Goal: Task Accomplishment & Management: Complete application form

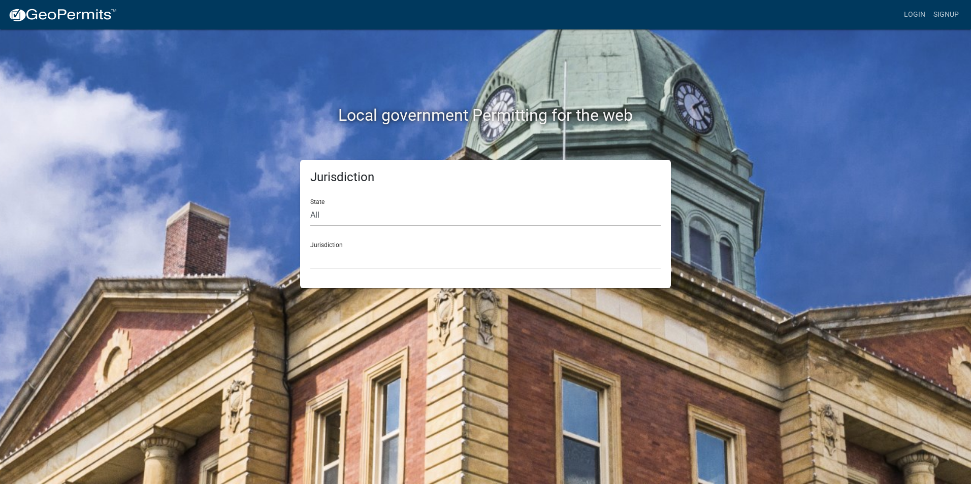
click at [348, 213] on select "All [US_STATE] [US_STATE] [US_STATE] [US_STATE] [US_STATE] [US_STATE] [US_STATE…" at bounding box center [485, 215] width 350 height 21
select select "[US_STATE]"
click at [310, 205] on select "All [US_STATE] [US_STATE] [US_STATE] [US_STATE] [US_STATE] [US_STATE] [US_STATE…" at bounding box center [485, 215] width 350 height 21
click at [342, 259] on select "[GEOGRAPHIC_DATA], [US_STATE] [GEOGRAPHIC_DATA], [US_STATE] [GEOGRAPHIC_DATA], …" at bounding box center [485, 258] width 350 height 21
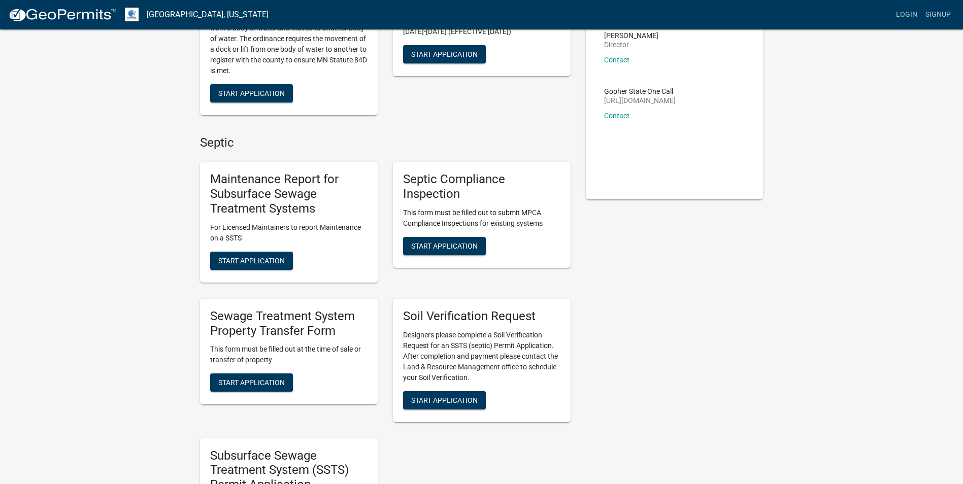
scroll to position [152, 0]
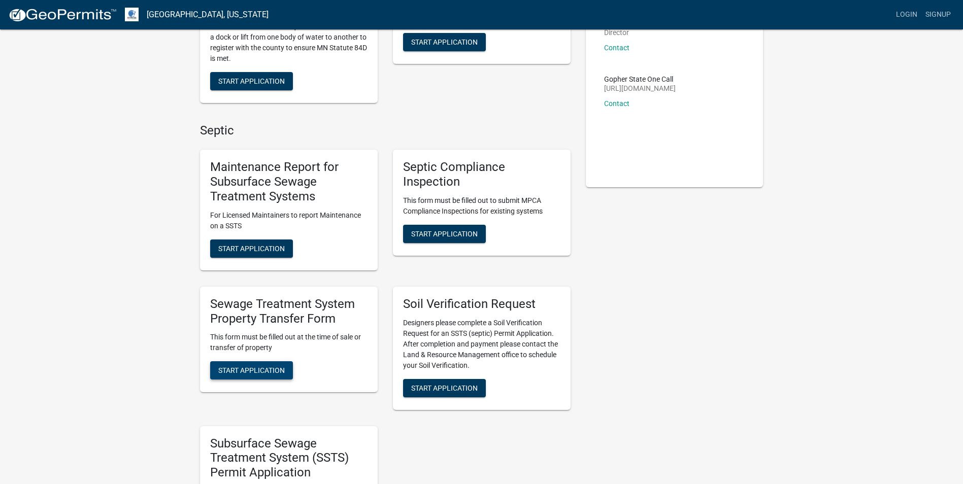
click at [239, 370] on span "Start Application" at bounding box center [251, 371] width 67 height 8
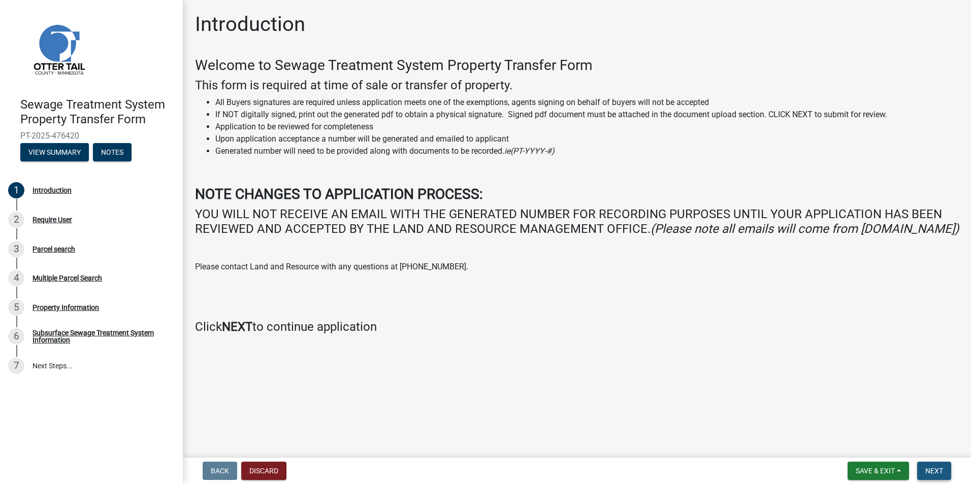
click at [941, 469] on span "Next" at bounding box center [934, 471] width 18 height 8
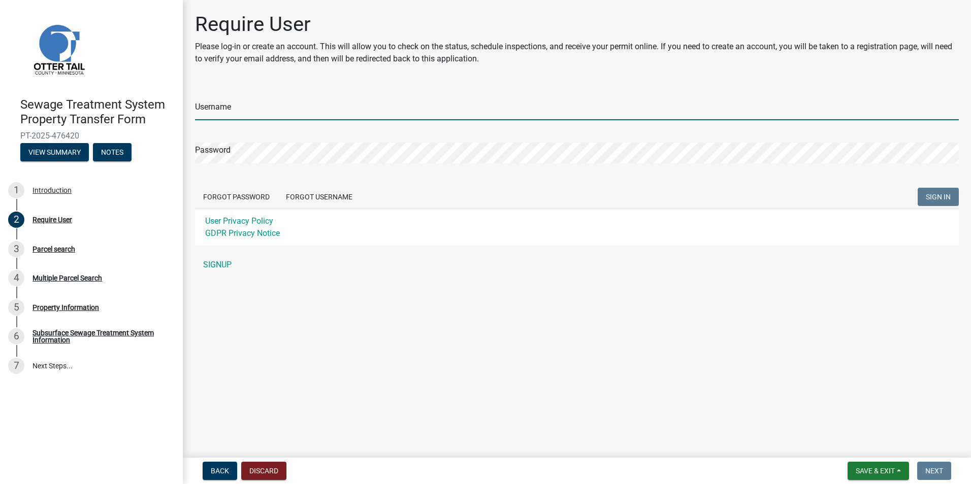
type input "sjohnsonkrekelberg"
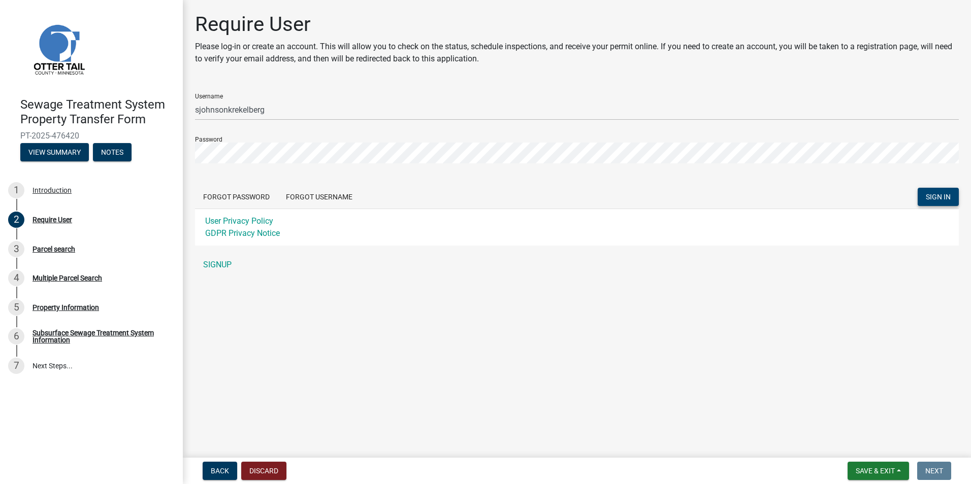
click at [937, 196] on span "SIGN IN" at bounding box center [938, 197] width 25 height 8
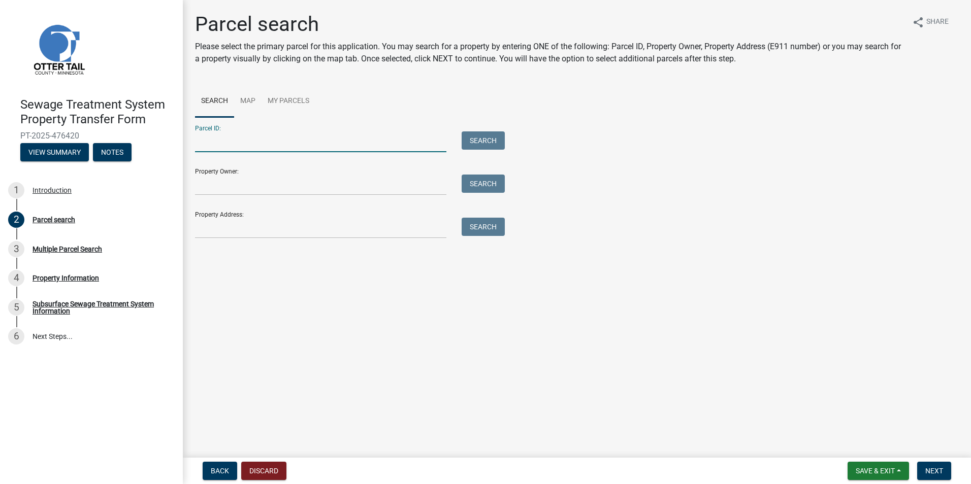
click at [228, 142] on input "Parcel ID:" at bounding box center [320, 141] width 251 height 21
type input "03000280210000"
click at [482, 140] on button "Search" at bounding box center [482, 140] width 43 height 18
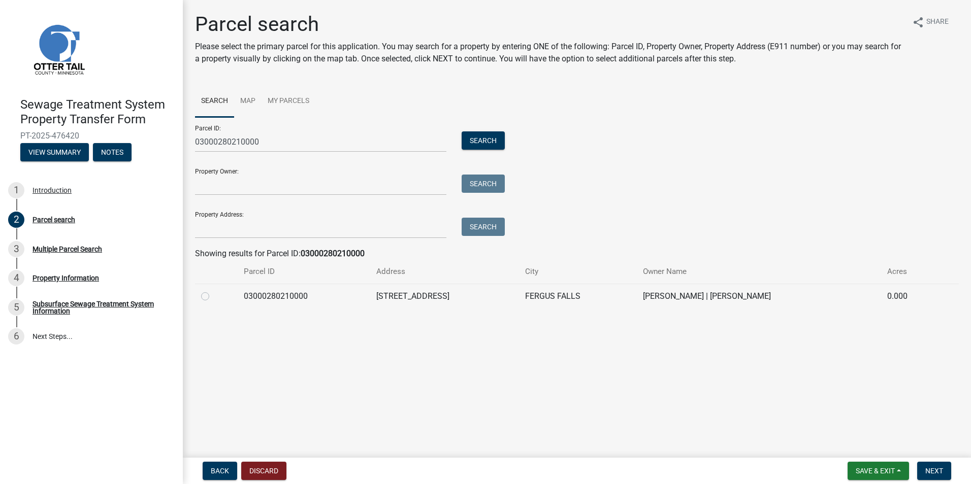
click at [213, 290] on label at bounding box center [213, 290] width 0 height 0
click at [213, 297] on input "radio" at bounding box center [216, 293] width 7 height 7
radio input "true"
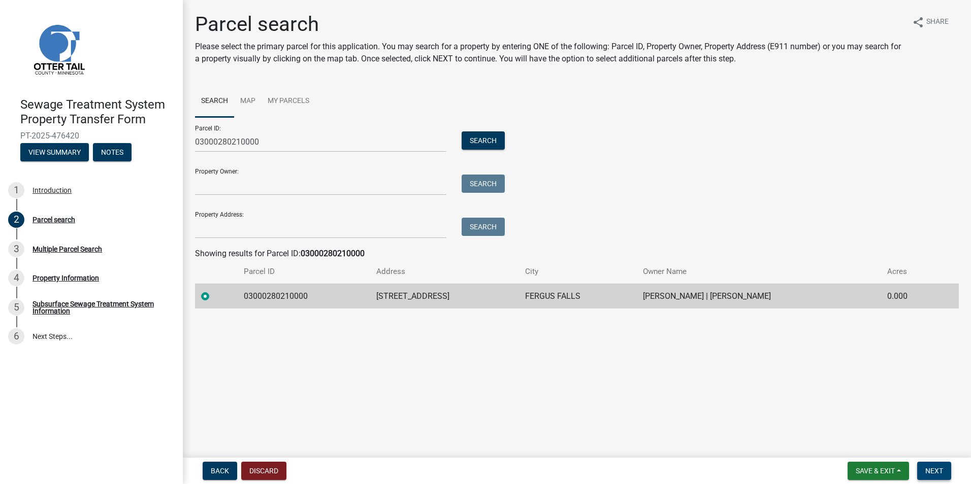
click at [932, 472] on span "Next" at bounding box center [934, 471] width 18 height 8
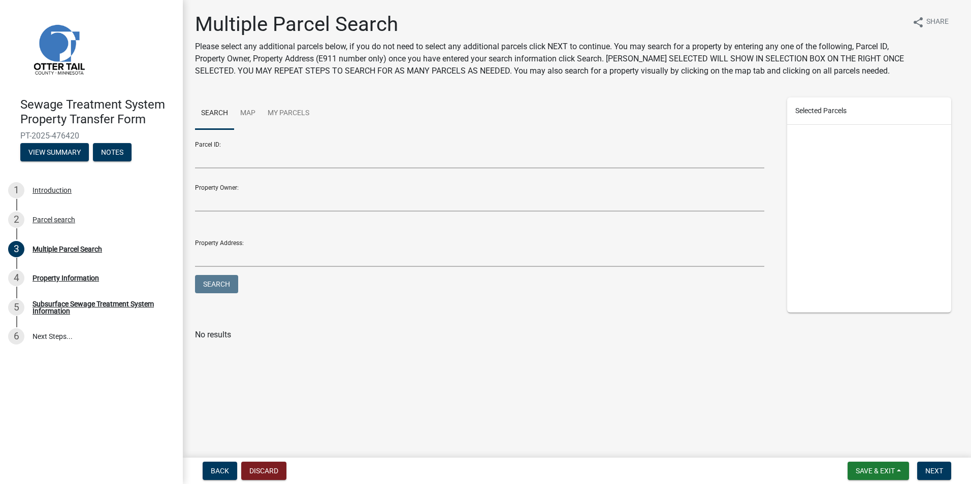
click at [221, 461] on nav "Back Discard Save & Exit Save Save & Exit Next" at bounding box center [577, 471] width 788 height 26
click at [221, 468] on span "Back" at bounding box center [220, 471] width 18 height 8
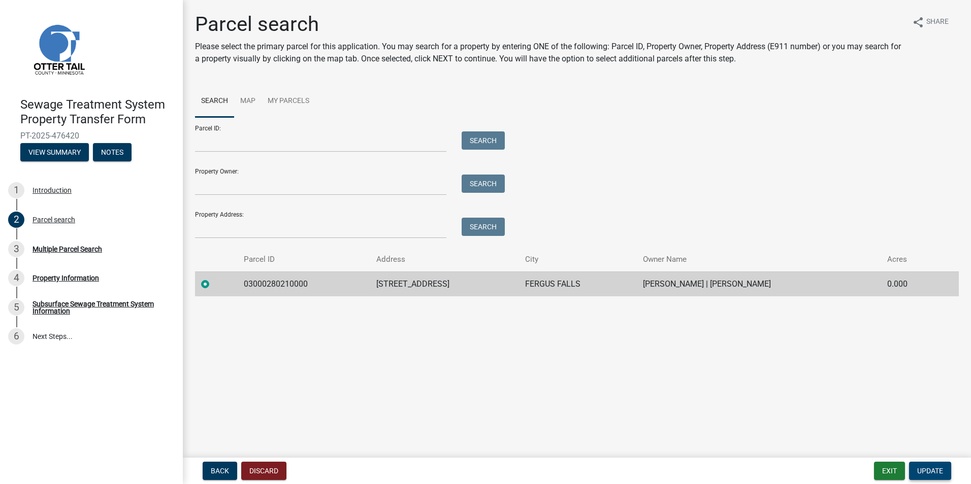
click at [944, 471] on button "Update" at bounding box center [930, 471] width 42 height 18
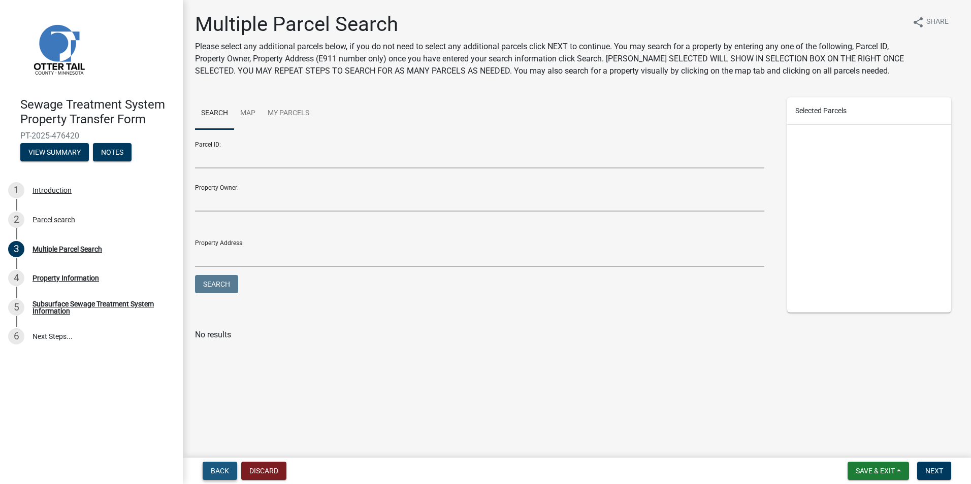
click at [214, 473] on span "Back" at bounding box center [220, 471] width 18 height 8
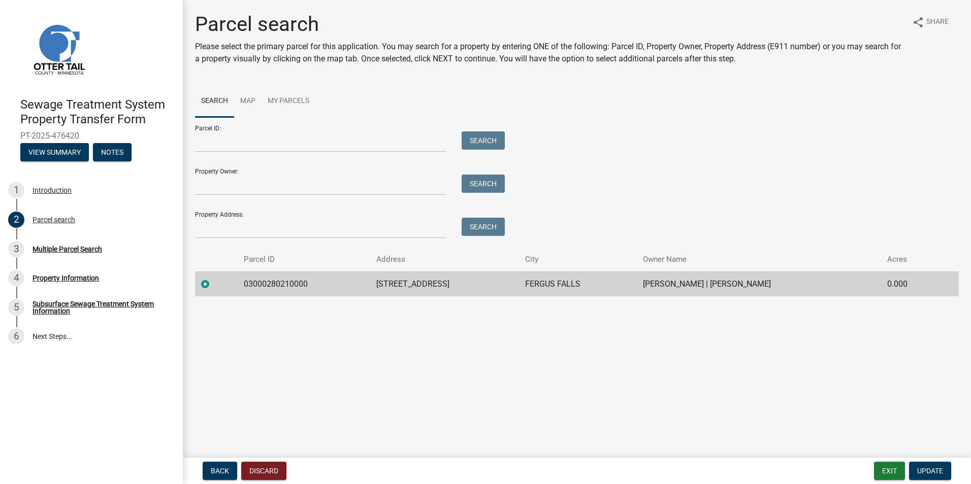
click at [213, 278] on label at bounding box center [213, 278] width 0 height 0
click at [213, 284] on input "radio" at bounding box center [216, 281] width 7 height 7
click at [621, 286] on td "FERGUS FALLS" at bounding box center [578, 284] width 118 height 25
click at [213, 278] on label at bounding box center [213, 278] width 0 height 0
click at [213, 283] on input "radio" at bounding box center [216, 281] width 7 height 7
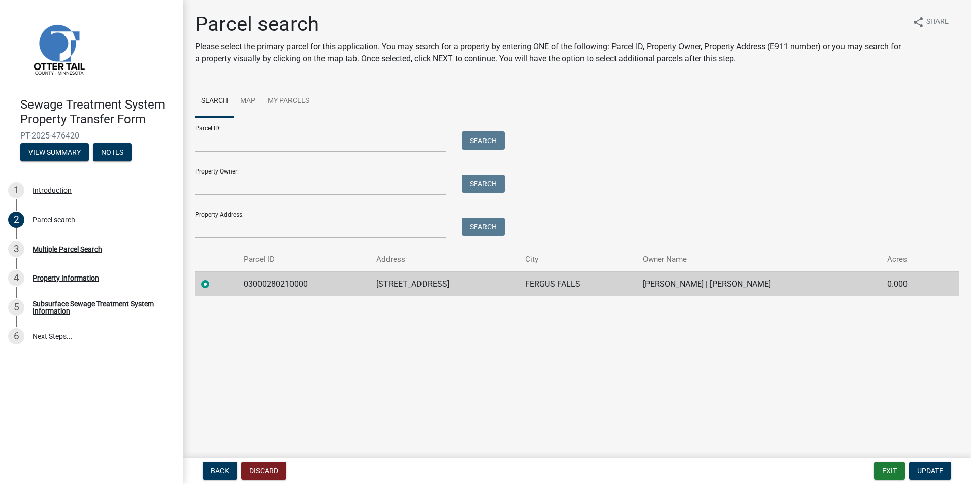
click at [213, 278] on label at bounding box center [213, 278] width 0 height 0
click at [213, 285] on input "radio" at bounding box center [216, 281] width 7 height 7
click at [935, 474] on span "Update" at bounding box center [930, 471] width 26 height 8
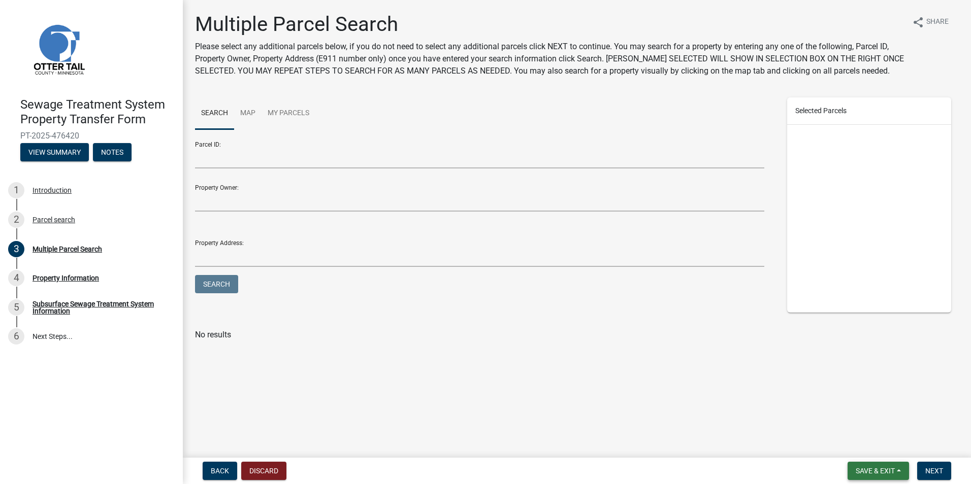
click at [888, 472] on span "Save & Exit" at bounding box center [874, 471] width 39 height 8
click at [219, 470] on span "Back" at bounding box center [220, 471] width 18 height 8
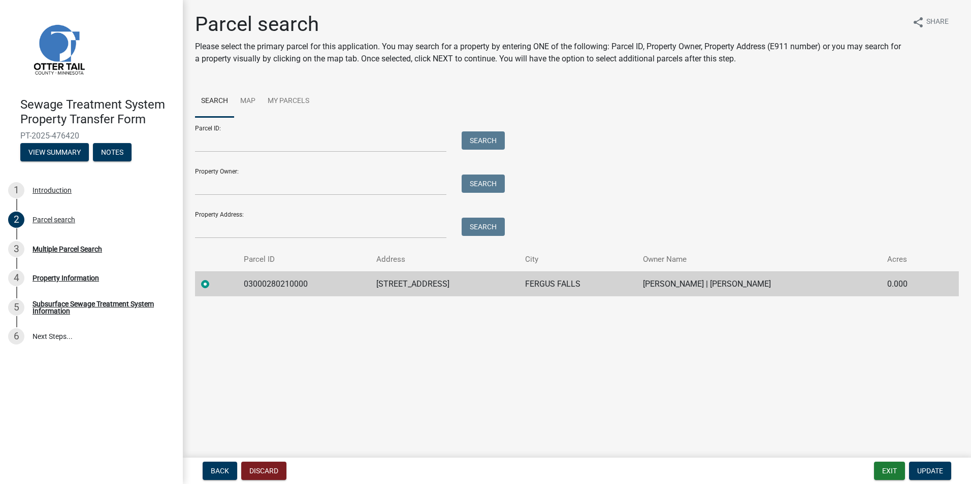
click at [564, 289] on td "FERGUS FALLS" at bounding box center [578, 284] width 118 height 25
click at [228, 136] on input "Parcel ID:" at bounding box center [320, 141] width 251 height 21
type input "03000280210000"
click at [486, 140] on button "Search" at bounding box center [482, 140] width 43 height 18
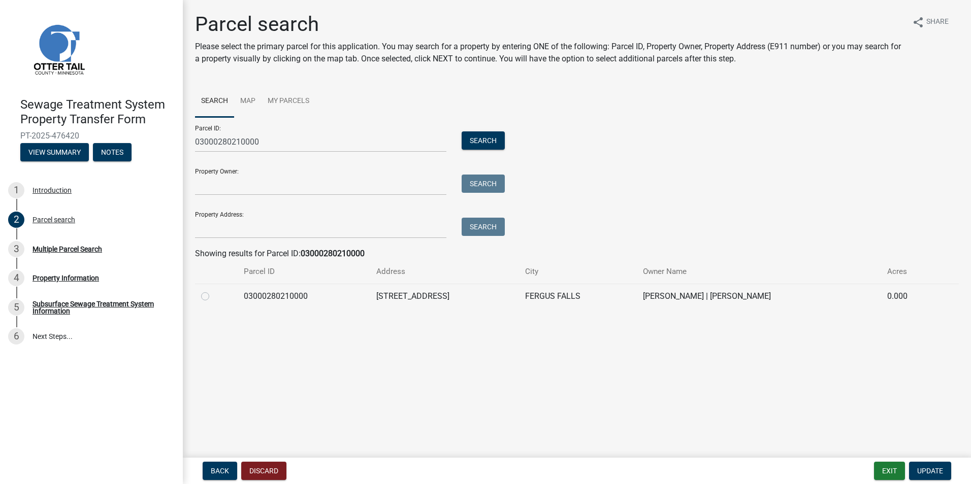
click at [213, 290] on label at bounding box center [213, 290] width 0 height 0
click at [213, 297] on input "radio" at bounding box center [216, 293] width 7 height 7
radio input "true"
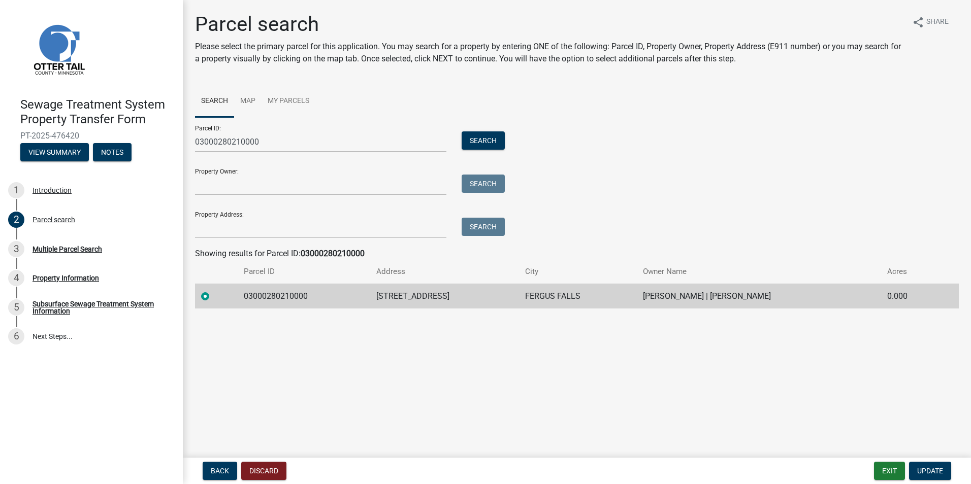
drag, startPoint x: 271, startPoint y: 295, endPoint x: 460, endPoint y: 303, distance: 189.0
click at [460, 303] on td "[STREET_ADDRESS]" at bounding box center [444, 296] width 149 height 25
click at [929, 466] on button "Update" at bounding box center [930, 471] width 42 height 18
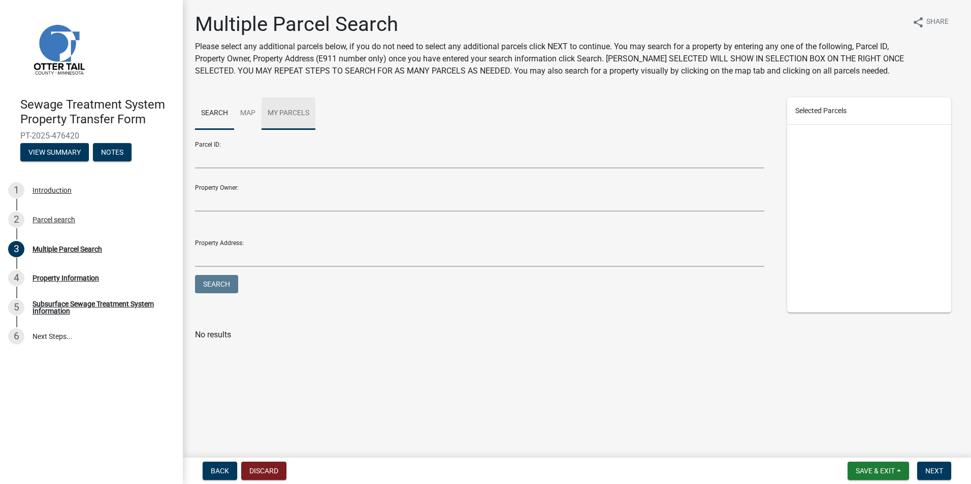
click at [289, 117] on link "My Parcels" at bounding box center [288, 113] width 54 height 32
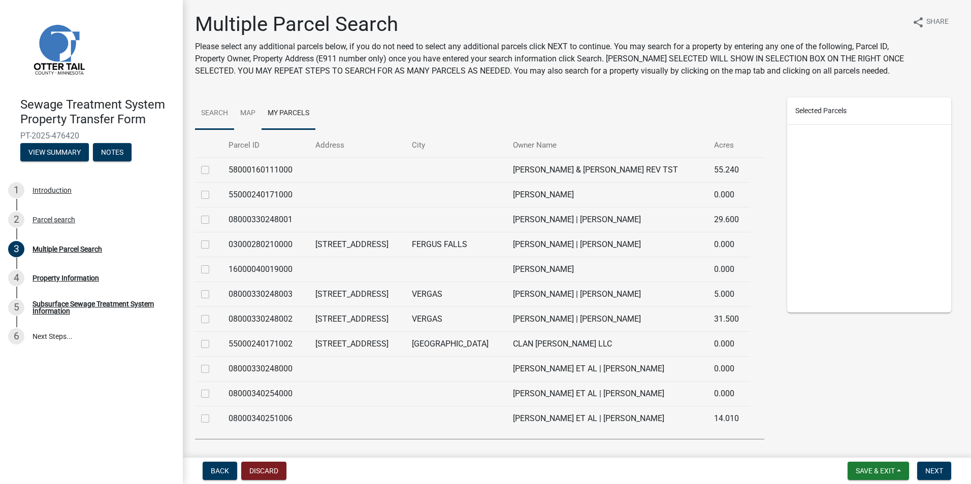
click at [218, 113] on link "Search" at bounding box center [214, 113] width 39 height 32
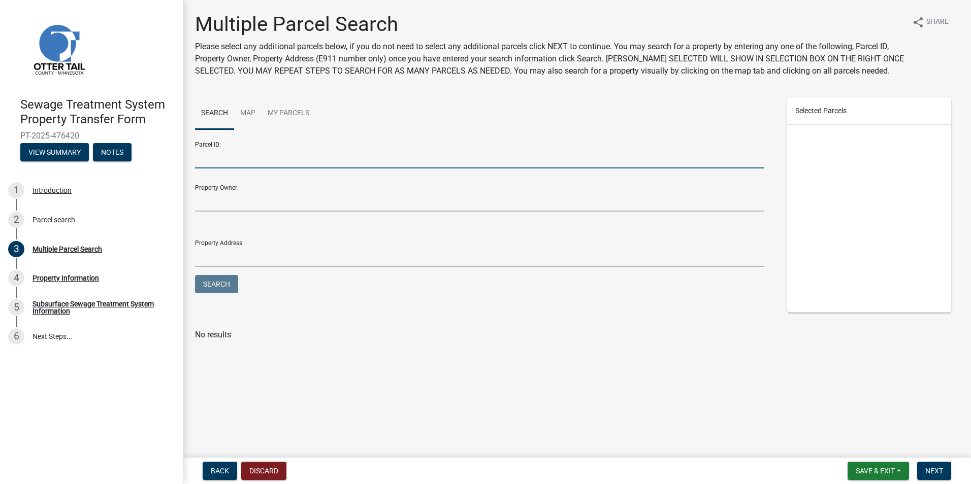
click at [249, 158] on input "Parcel ID:" at bounding box center [479, 158] width 569 height 21
type input "03000280210000"
click at [195, 275] on button "Search" at bounding box center [216, 284] width 43 height 18
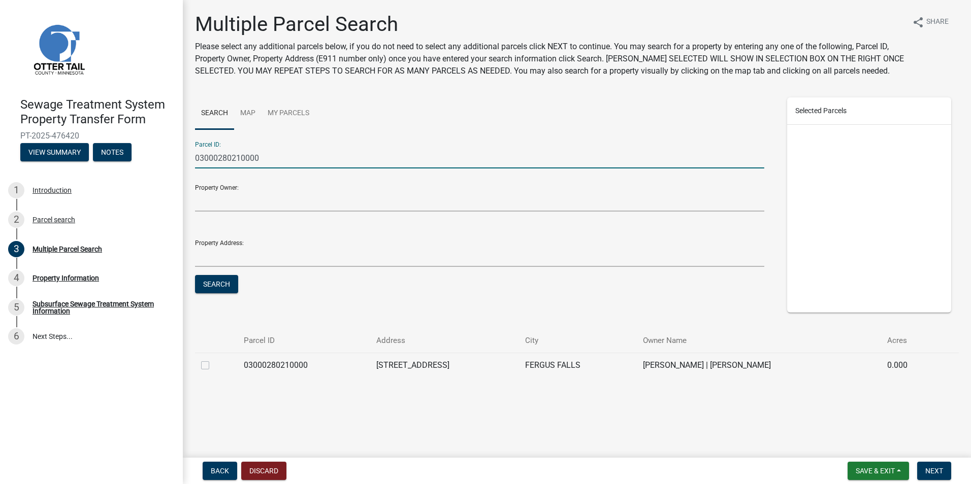
click at [213, 359] on label at bounding box center [213, 359] width 0 height 0
click at [213, 366] on input "checkbox" at bounding box center [216, 362] width 7 height 7
checkbox input "true"
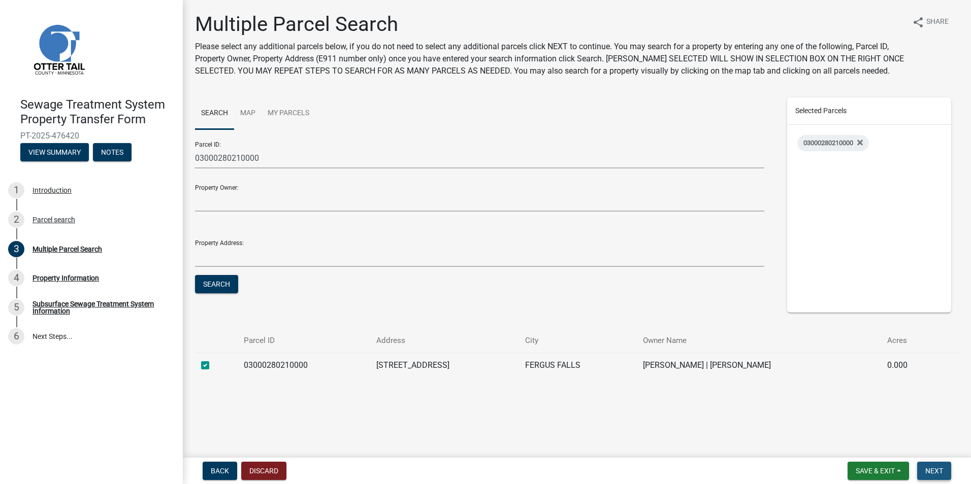
click at [942, 470] on span "Next" at bounding box center [934, 471] width 18 height 8
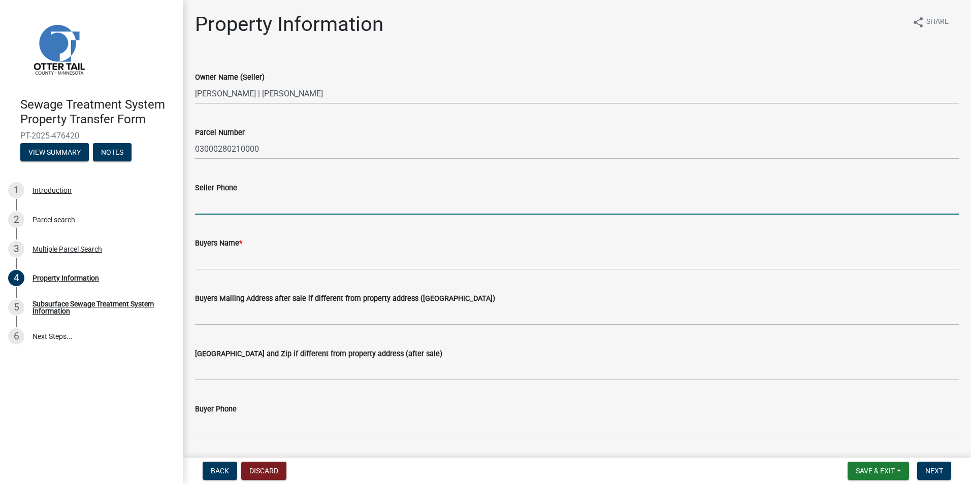
click at [215, 205] on input "Seller Phone" at bounding box center [577, 204] width 764 height 21
click at [256, 208] on input "Seller Phone" at bounding box center [577, 204] width 764 height 21
type input "[PHONE_NUMBER]"
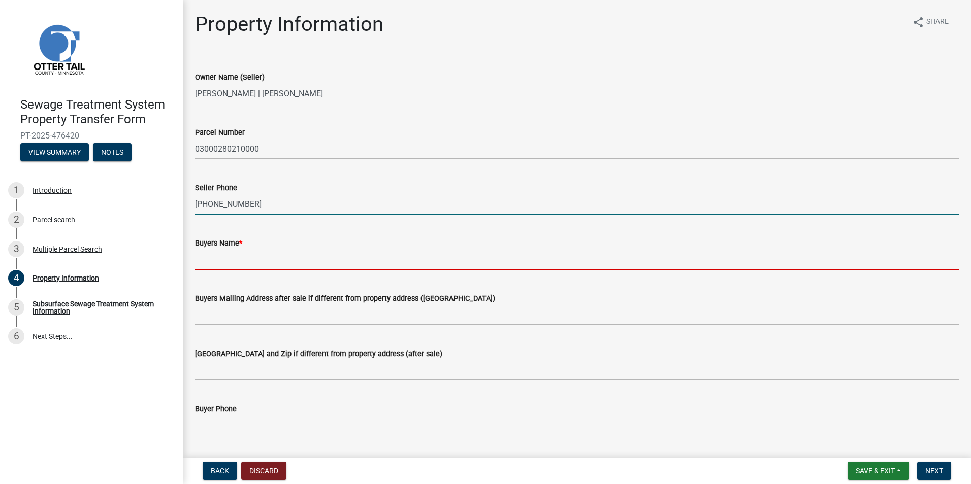
click at [221, 262] on input "Buyers Name *" at bounding box center [577, 259] width 764 height 21
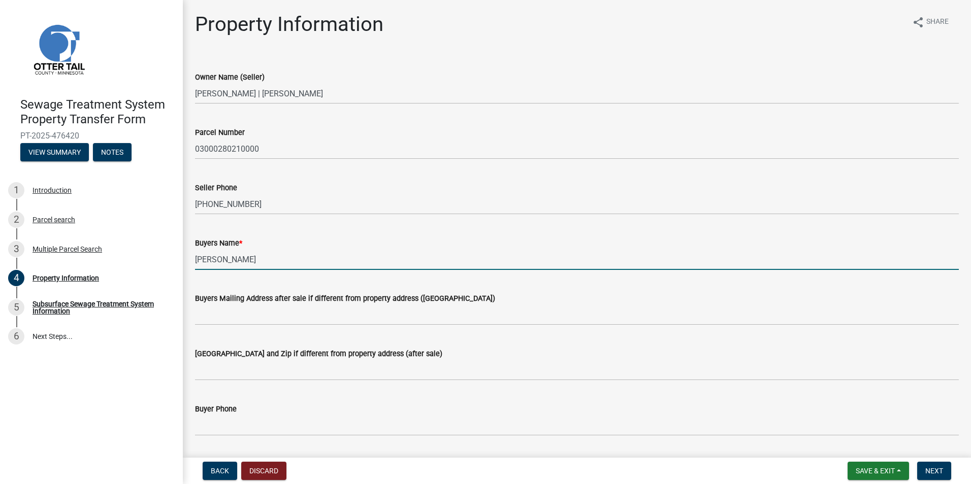
scroll to position [51, 0]
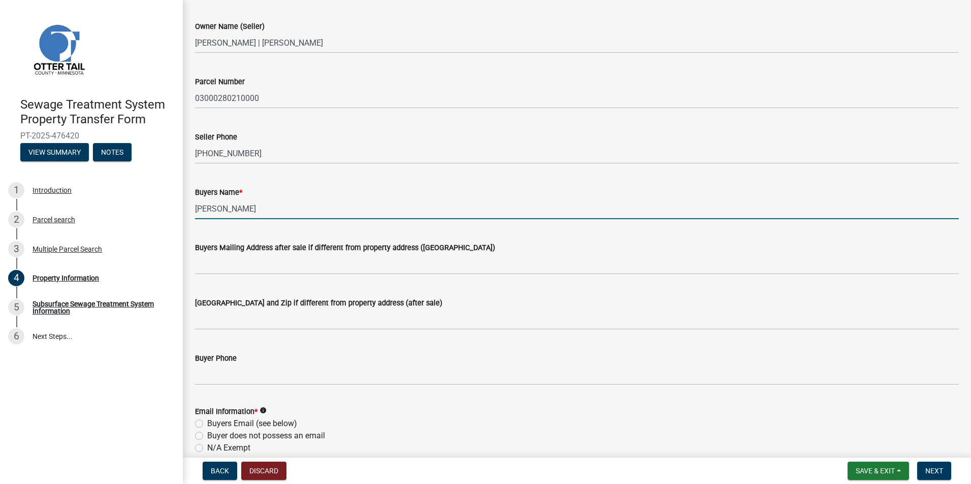
type input "[PERSON_NAME]"
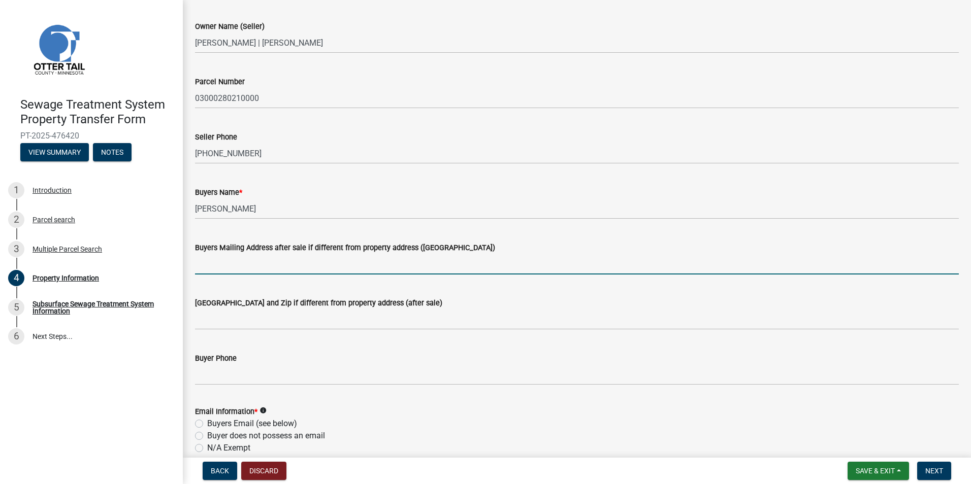
click at [235, 262] on input "Buyers Mailing Address after sale if different from property address ([GEOGRAPH…" at bounding box center [577, 264] width 764 height 21
type input "[STREET_ADDRESS]"
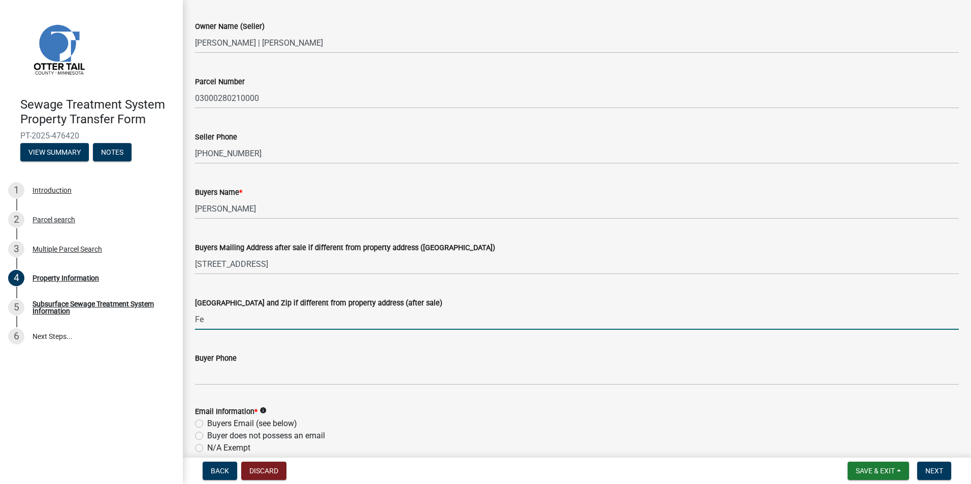
type input "F"
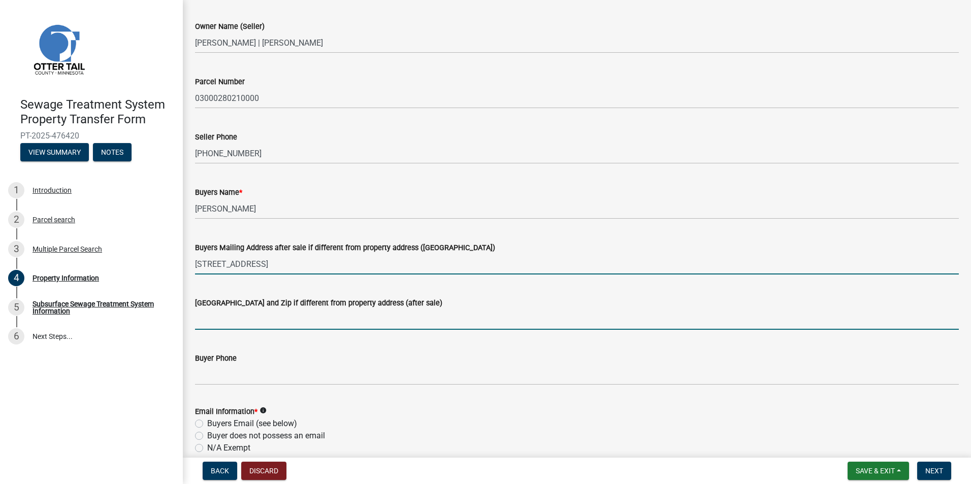
click at [289, 267] on input "[STREET_ADDRESS]" at bounding box center [577, 264] width 764 height 21
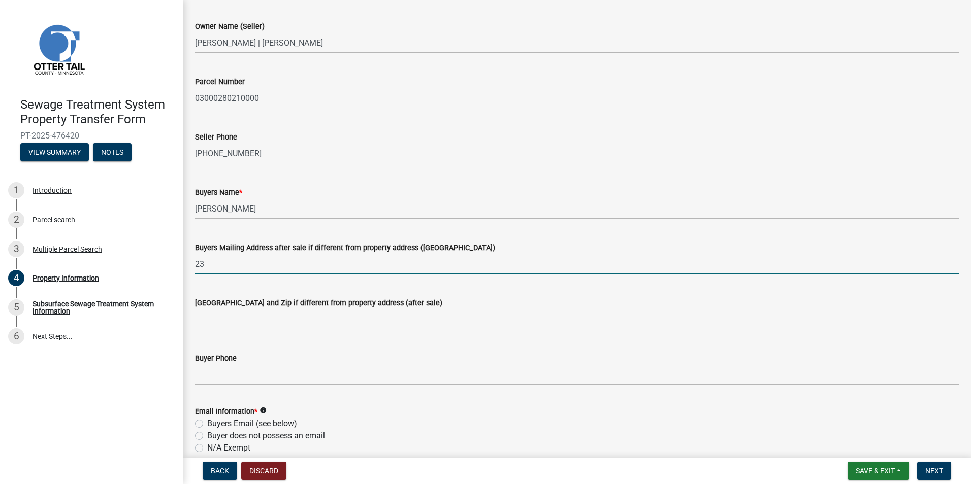
type input "2"
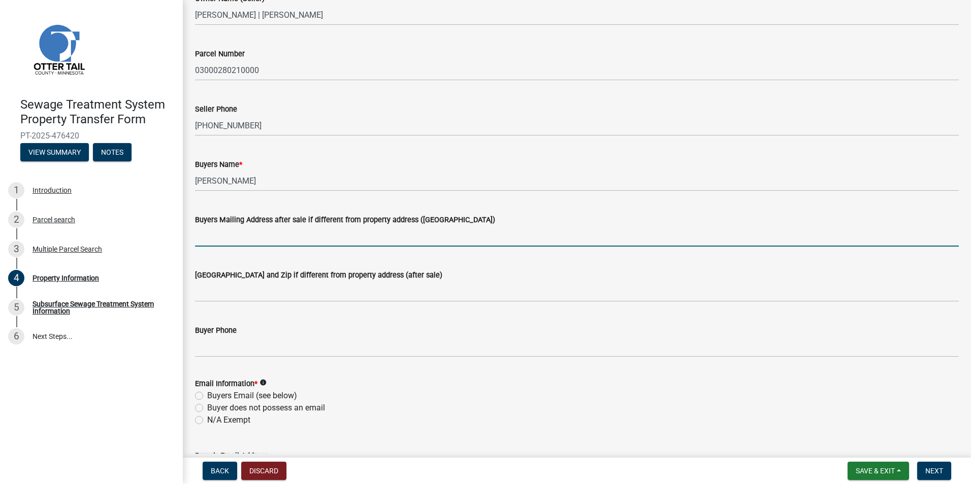
scroll to position [102, 0]
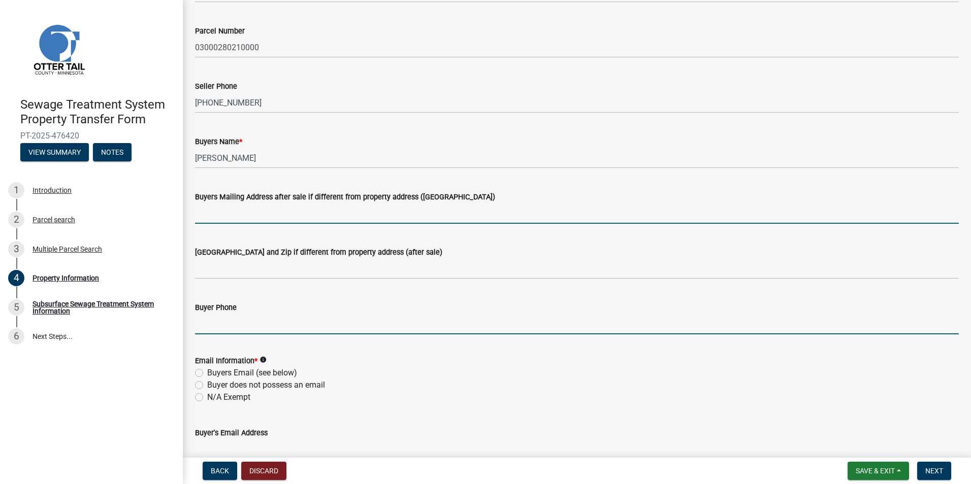
click at [217, 318] on input "Buyer Phone" at bounding box center [577, 324] width 764 height 21
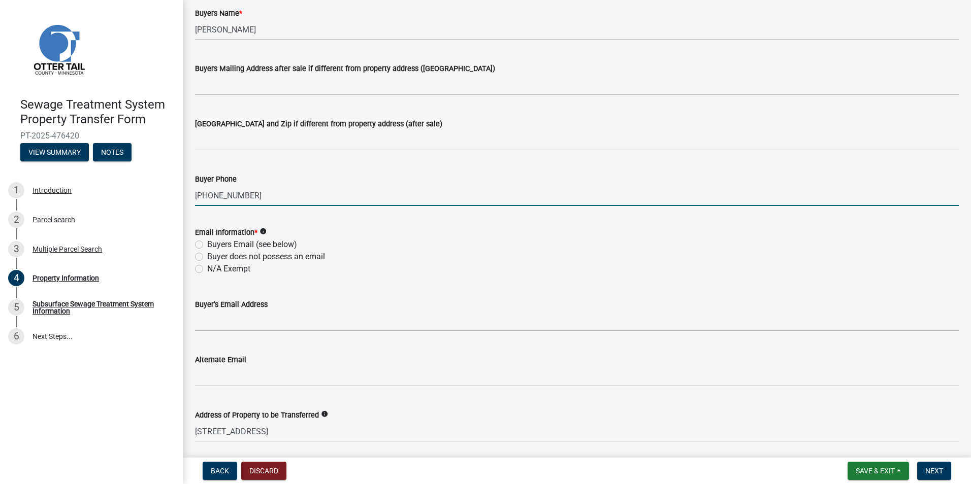
scroll to position [179, 0]
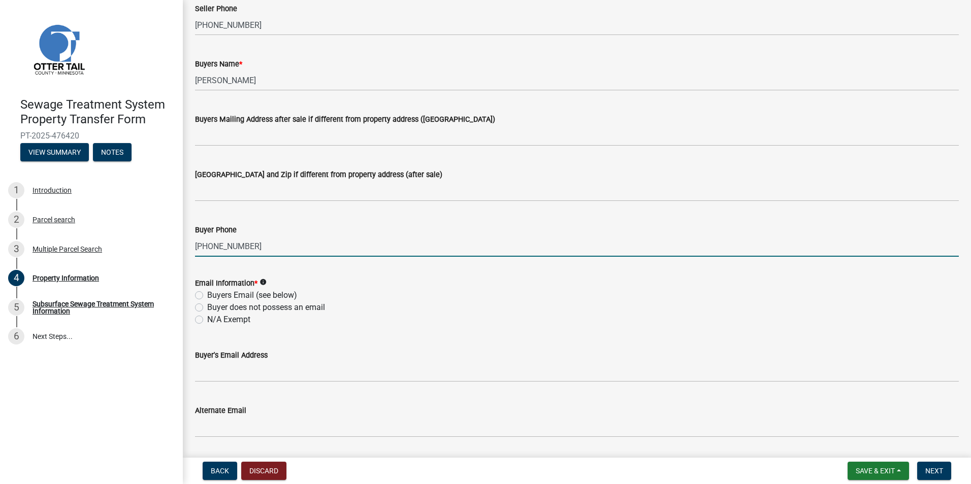
type input "[PHONE_NUMBER]"
click at [263, 283] on icon "info" at bounding box center [262, 282] width 7 height 7
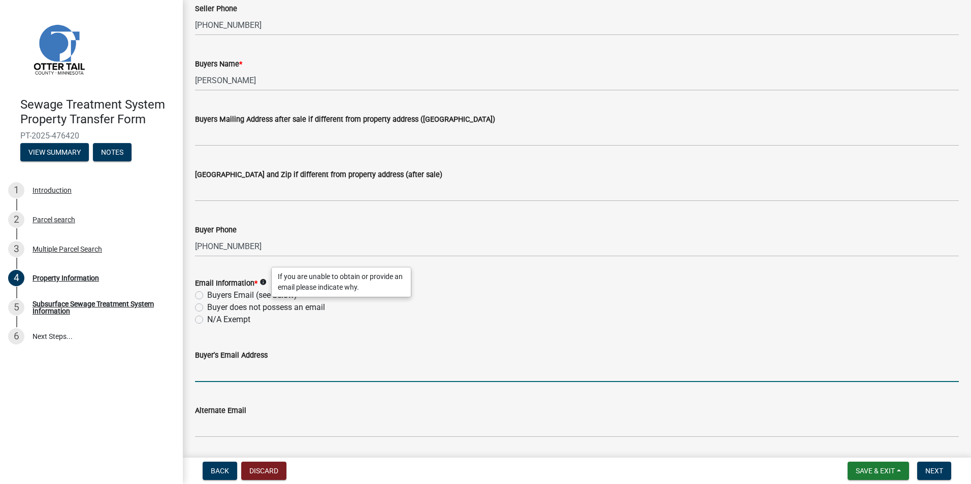
click at [208, 369] on input "Buyer's Email Address" at bounding box center [577, 371] width 764 height 21
type input "[EMAIL_ADDRESS][DOMAIN_NAME]"
click at [207, 294] on label "Buyers Email (see below)" at bounding box center [252, 295] width 90 height 12
click at [207, 294] on input "Buyers Email (see below)" at bounding box center [210, 292] width 7 height 7
radio input "true"
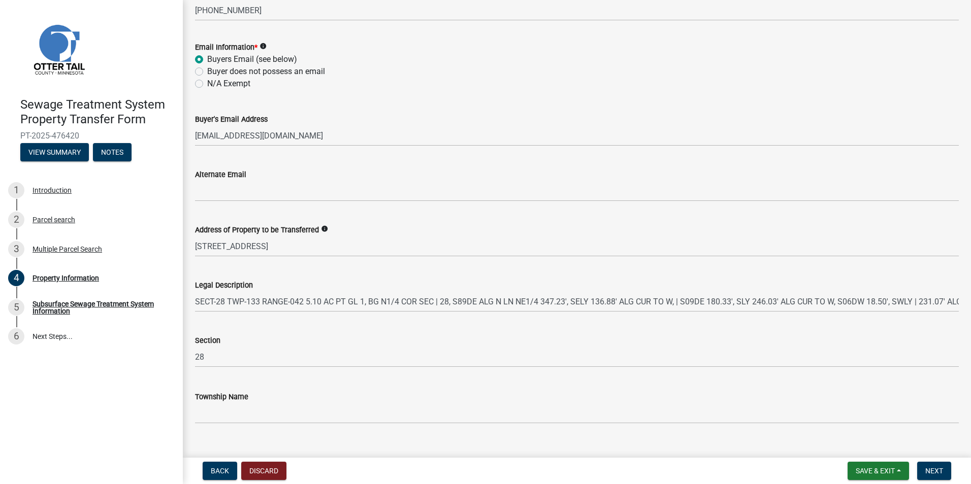
scroll to position [433, 0]
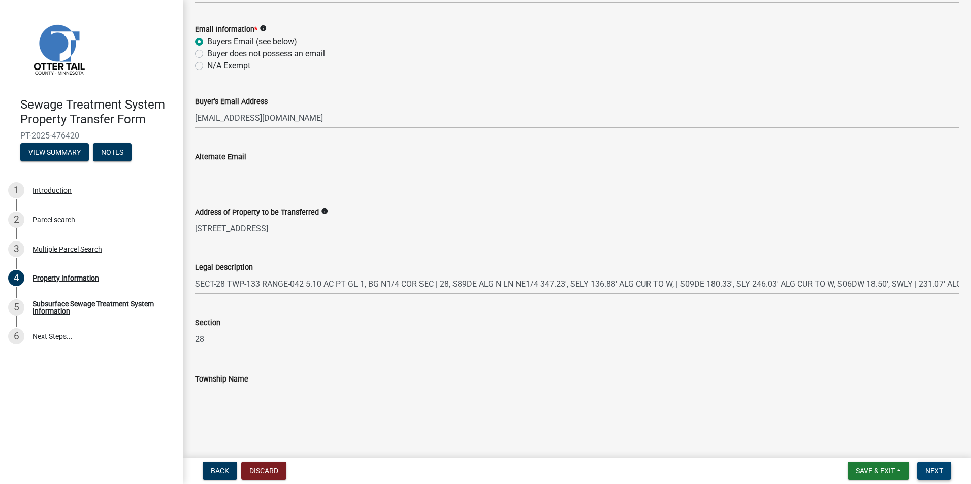
click at [933, 469] on span "Next" at bounding box center [934, 471] width 18 height 8
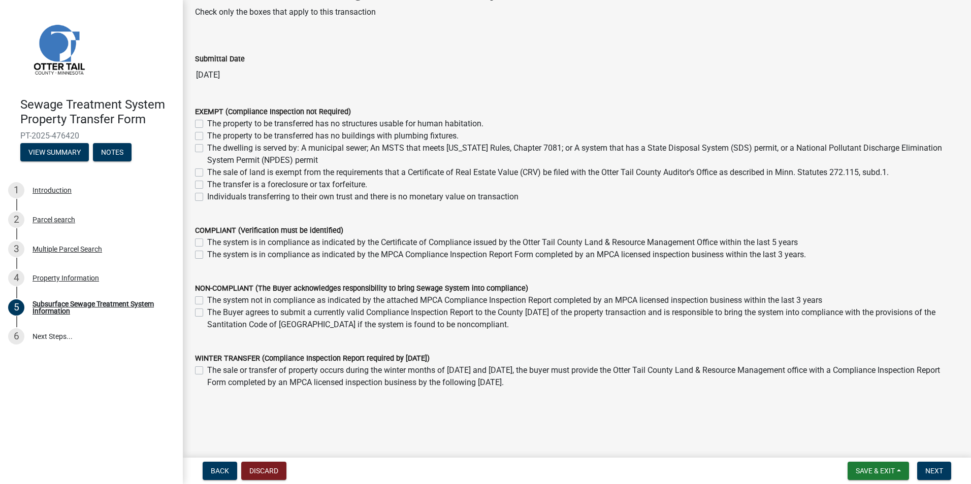
scroll to position [51, 0]
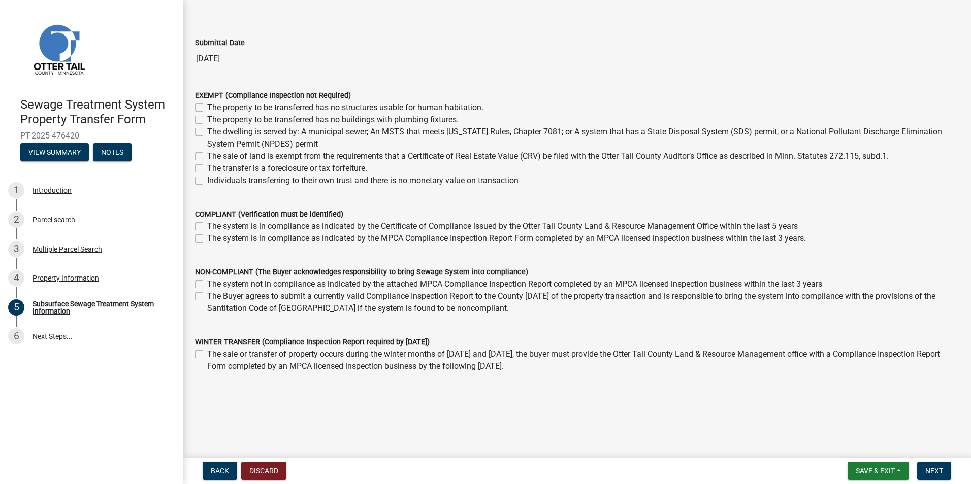
click at [207, 285] on label "The system not in compliance as indicated by the attached MPCA Compliance Inspe…" at bounding box center [514, 284] width 615 height 12
click at [207, 285] on input "The system not in compliance as indicated by the attached MPCA Compliance Inspe…" at bounding box center [210, 281] width 7 height 7
checkbox input "true"
checkbox input "false"
click at [931, 473] on span "Next" at bounding box center [934, 471] width 18 height 8
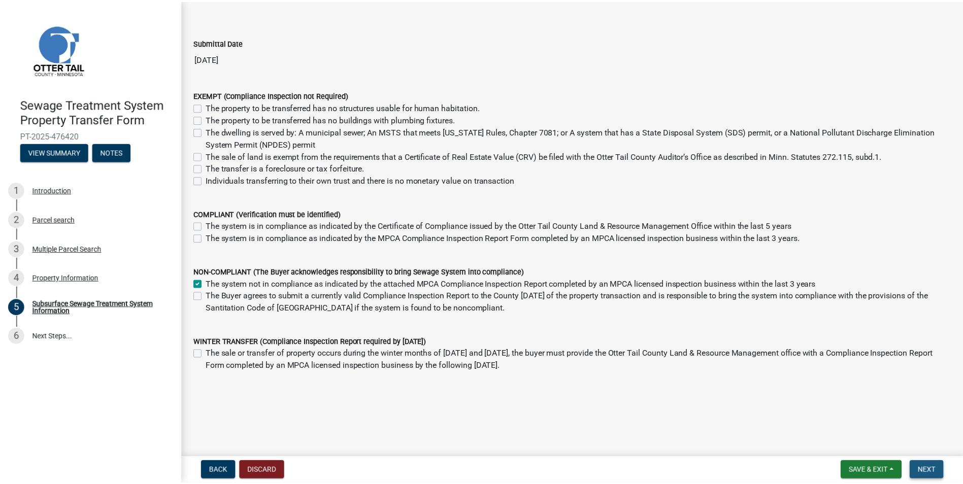
scroll to position [0, 0]
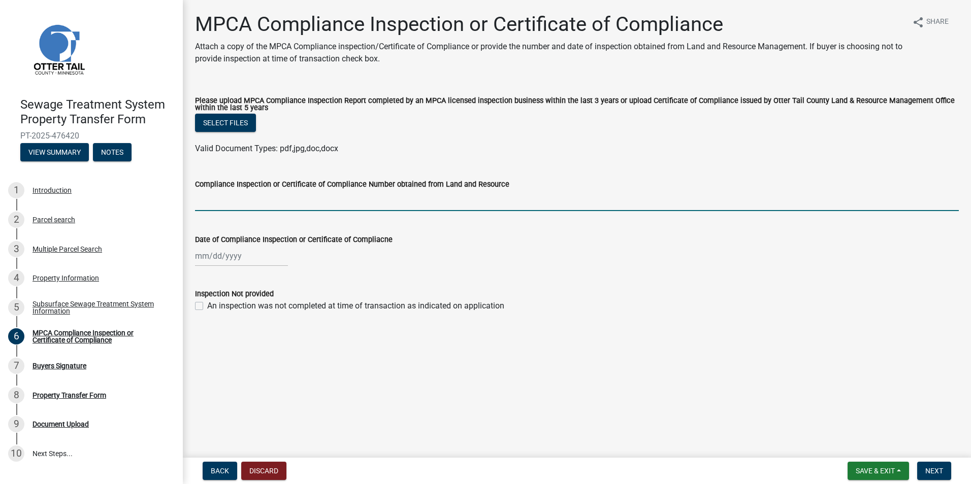
click at [211, 203] on input "Compliance Inspection or Certificate of Compliance Number obtained from Land an…" at bounding box center [577, 200] width 764 height 21
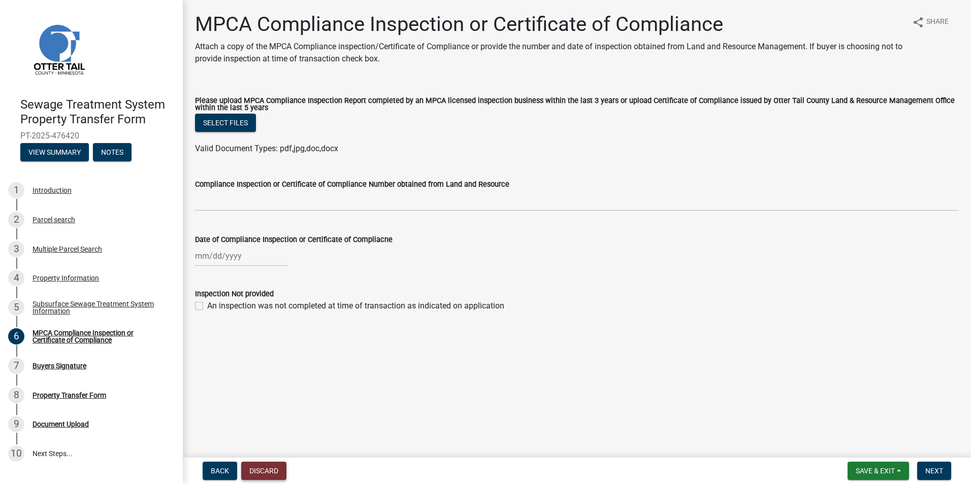
click at [262, 470] on button "Discard" at bounding box center [263, 471] width 45 height 18
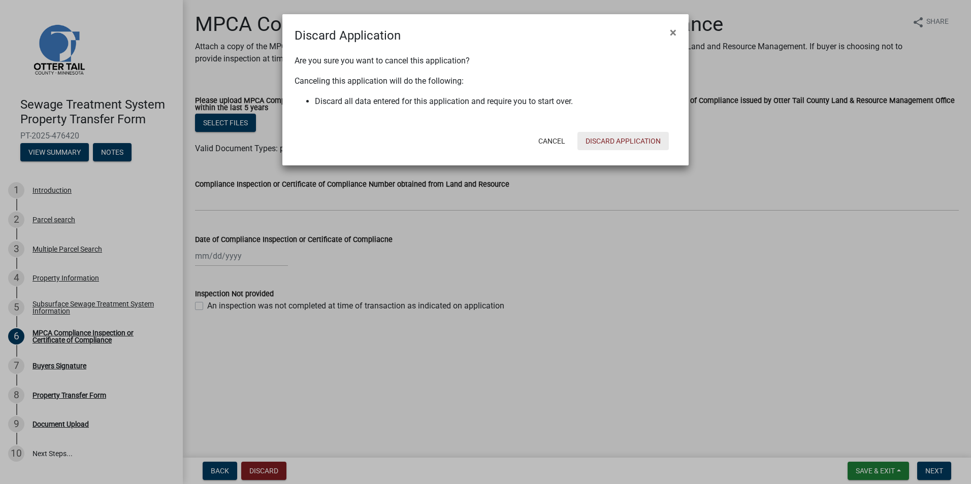
click at [615, 140] on button "Discard Application" at bounding box center [622, 141] width 91 height 18
